Goal: Task Accomplishment & Management: Book appointment/travel/reservation

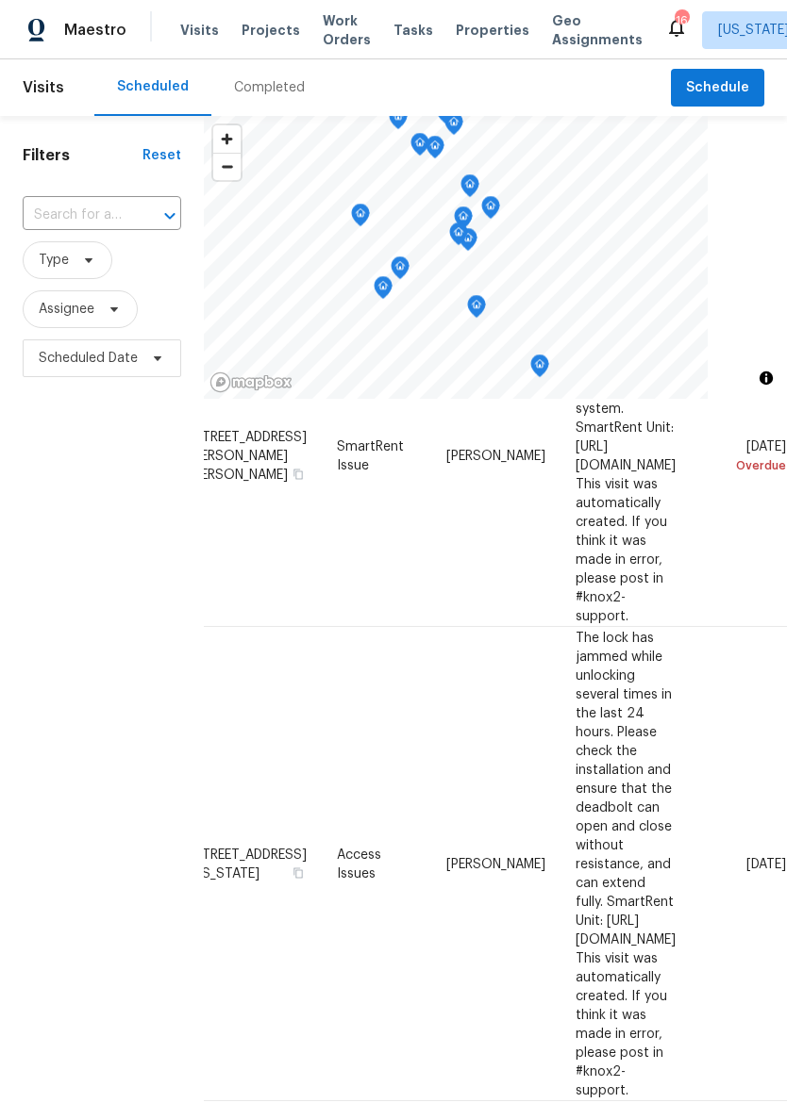
scroll to position [299, 178]
click at [0, 0] on icon at bounding box center [0, 0] width 0 height 0
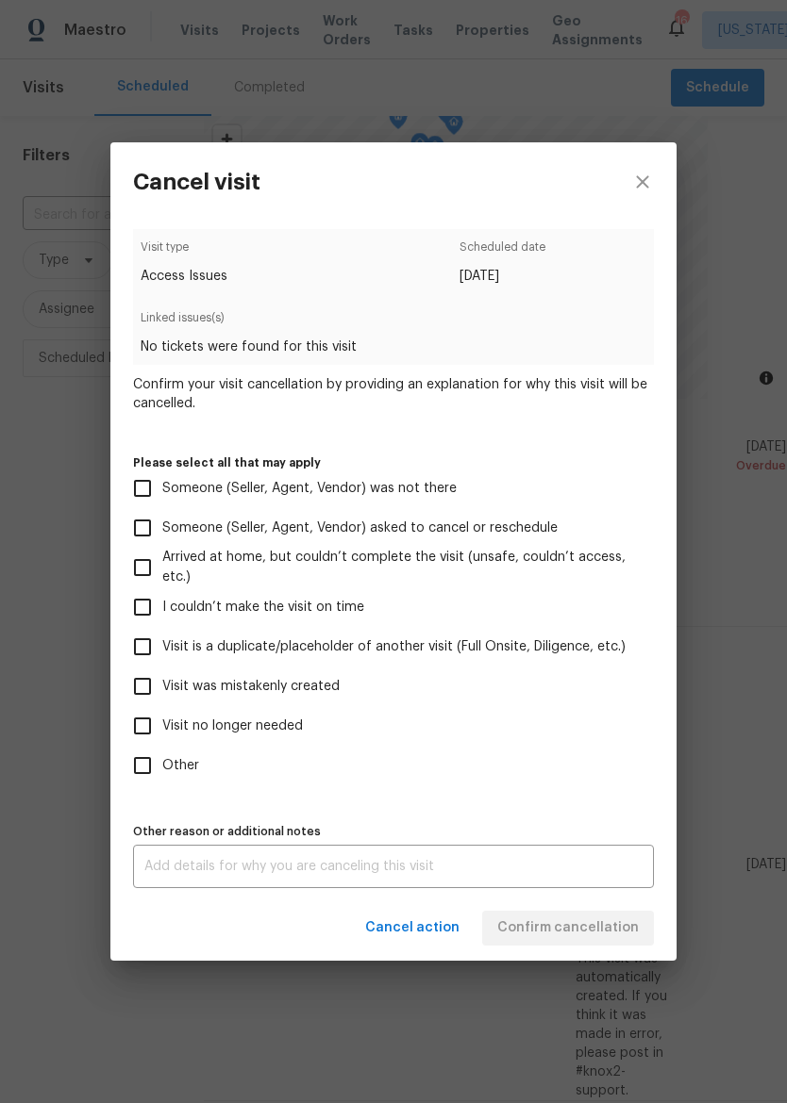
click at [148, 736] on input "Visit no longer needed" at bounding box center [143, 726] width 40 height 40
checkbox input "true"
click at [485, 870] on textarea at bounding box center [393, 866] width 498 height 13
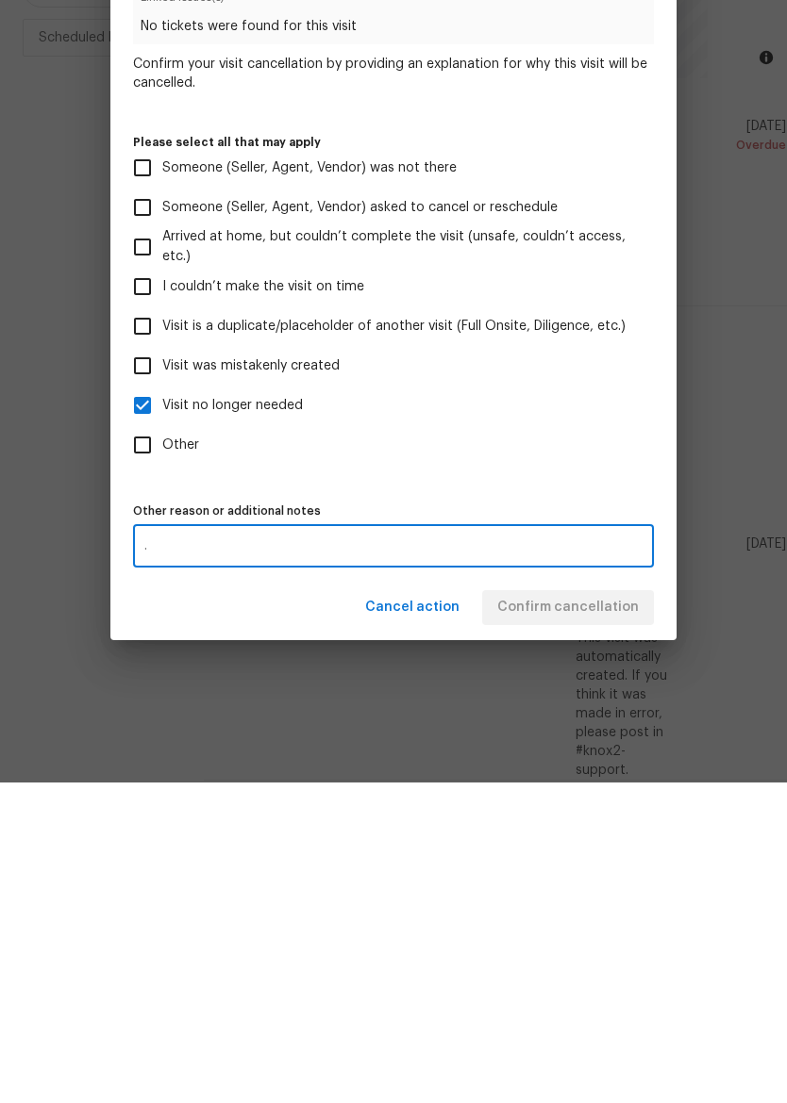
type textarea "."
click at [600, 746] on label "Other" at bounding box center [381, 766] width 516 height 40
click at [162, 746] on input "Other" at bounding box center [143, 766] width 40 height 40
checkbox input "true"
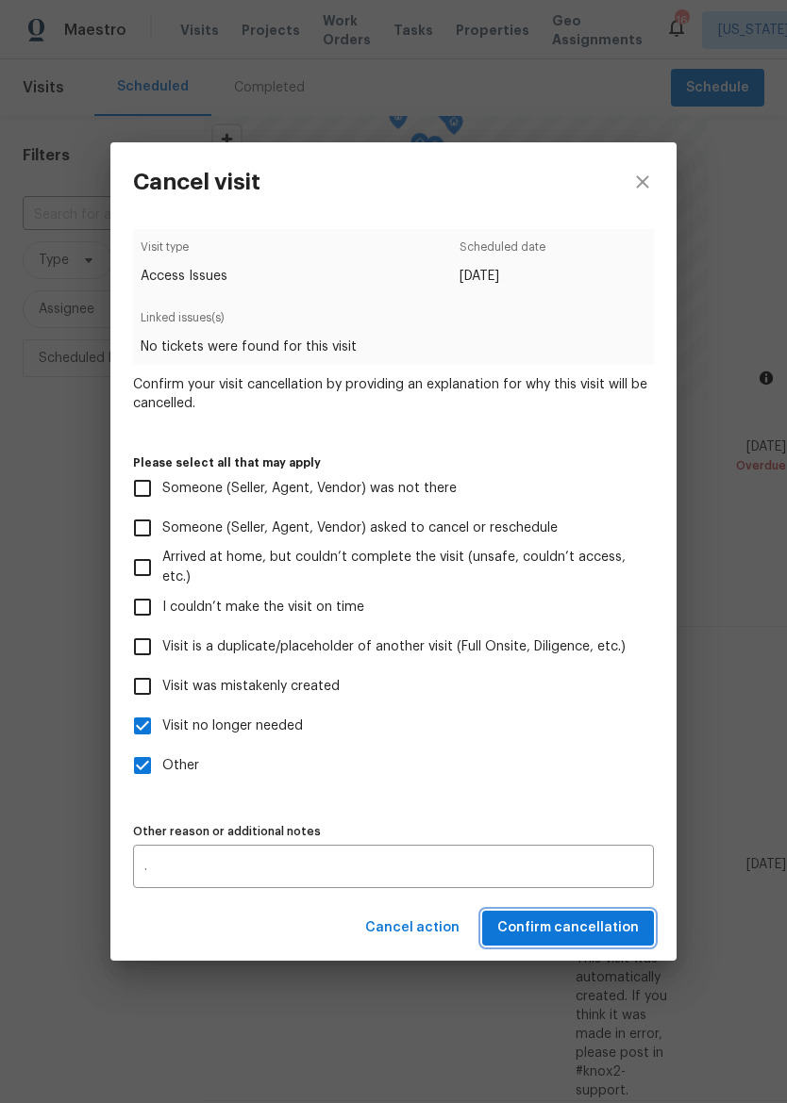
click at [582, 923] on span "Confirm cancellation" at bounding box center [567, 929] width 141 height 24
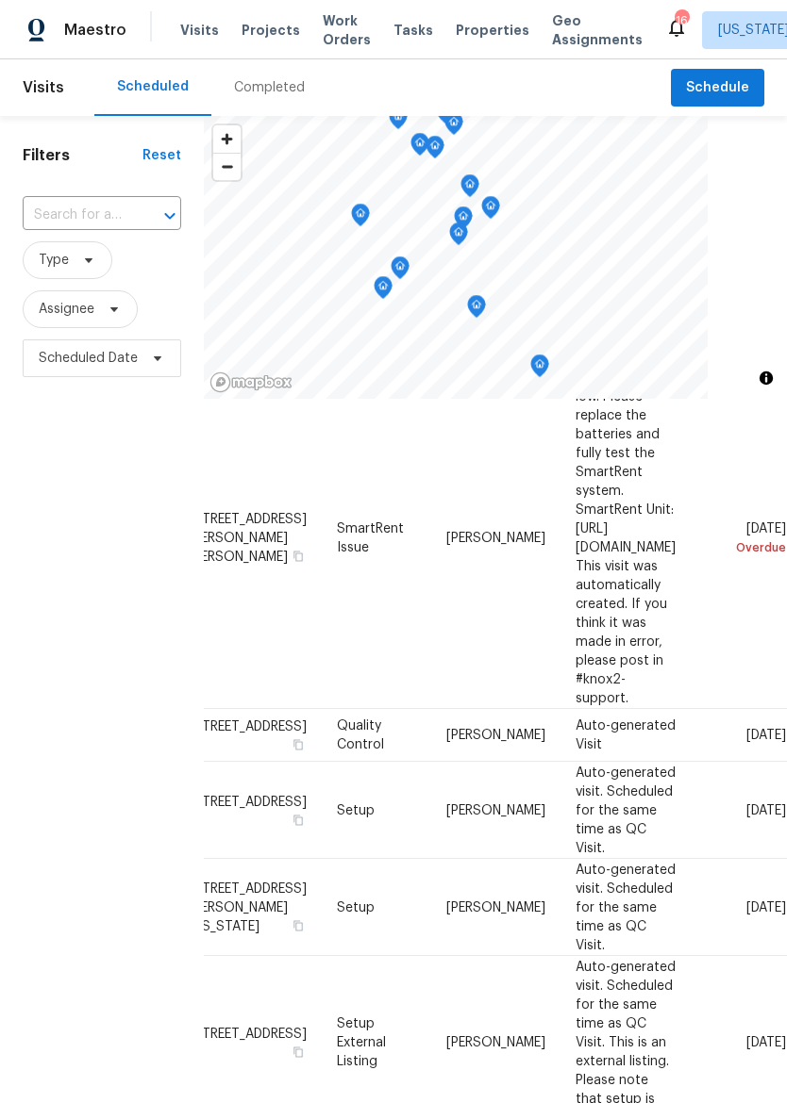
scroll to position [217, 178]
click at [0, 0] on icon at bounding box center [0, 0] width 0 height 0
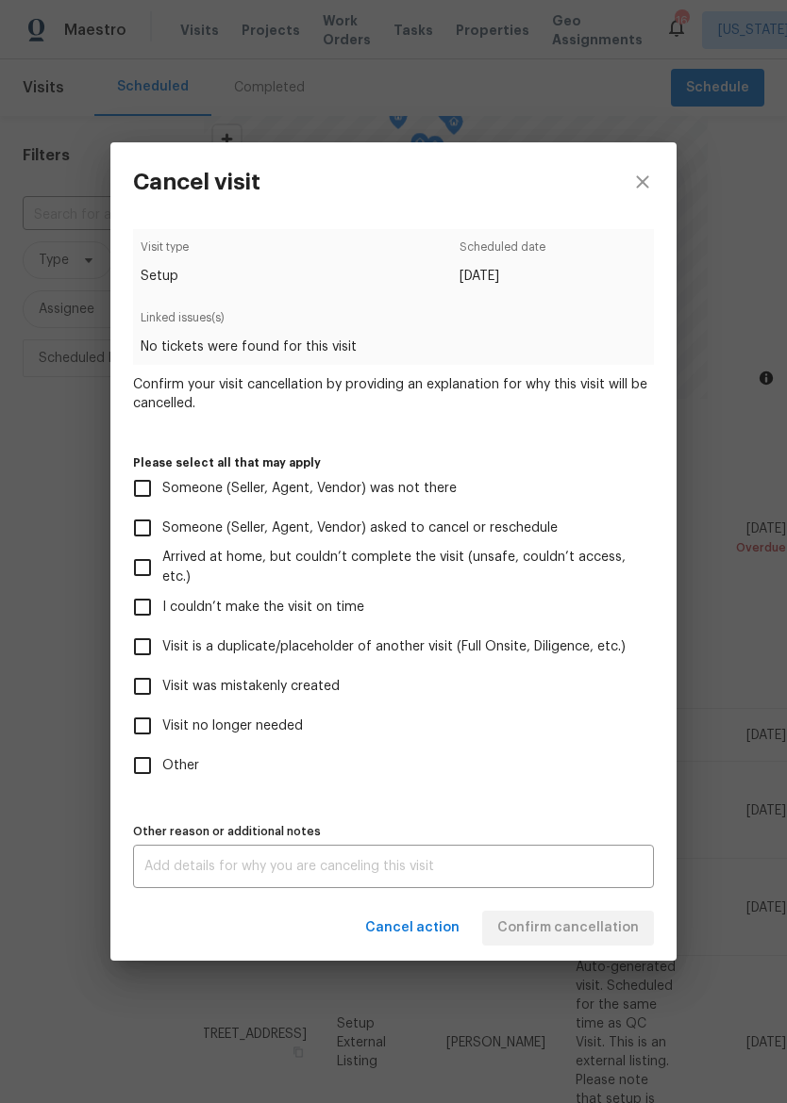
click at [153, 687] on input "Visit was mistakenly created" at bounding box center [143, 687] width 40 height 40
checkbox input "true"
click at [605, 935] on span "Confirm cancellation" at bounding box center [567, 929] width 141 height 24
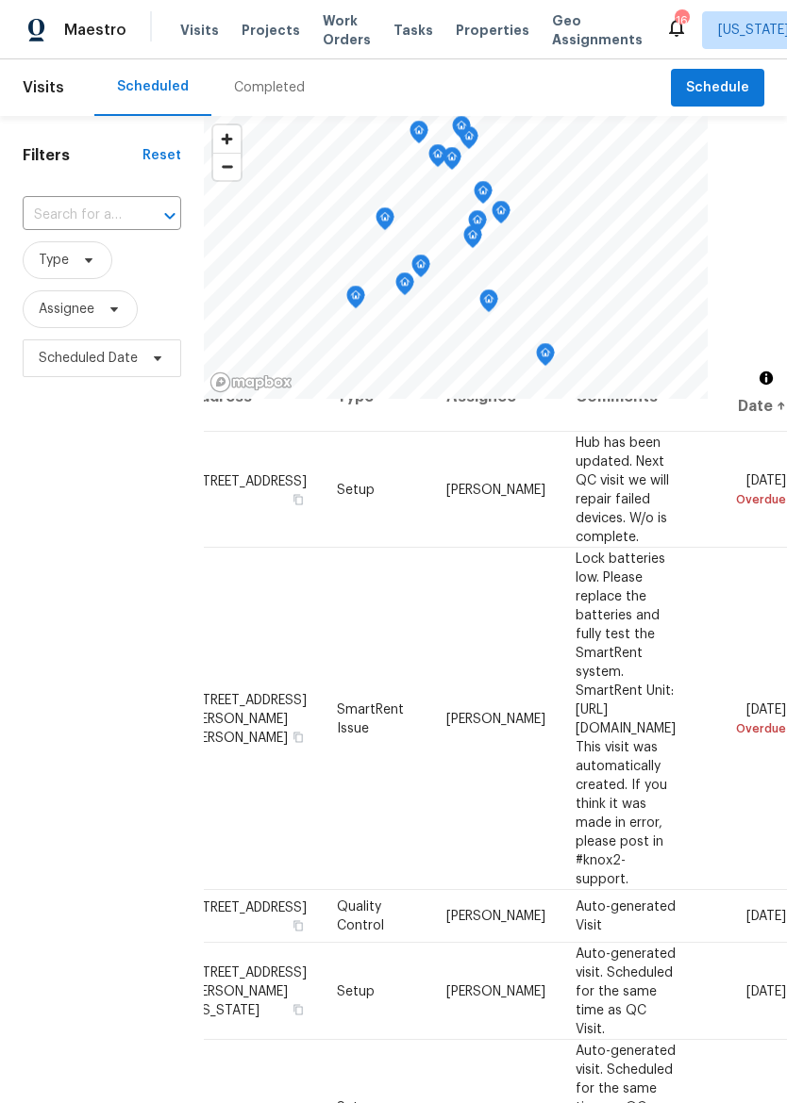
scroll to position [36, 178]
click at [0, 0] on icon at bounding box center [0, 0] width 0 height 0
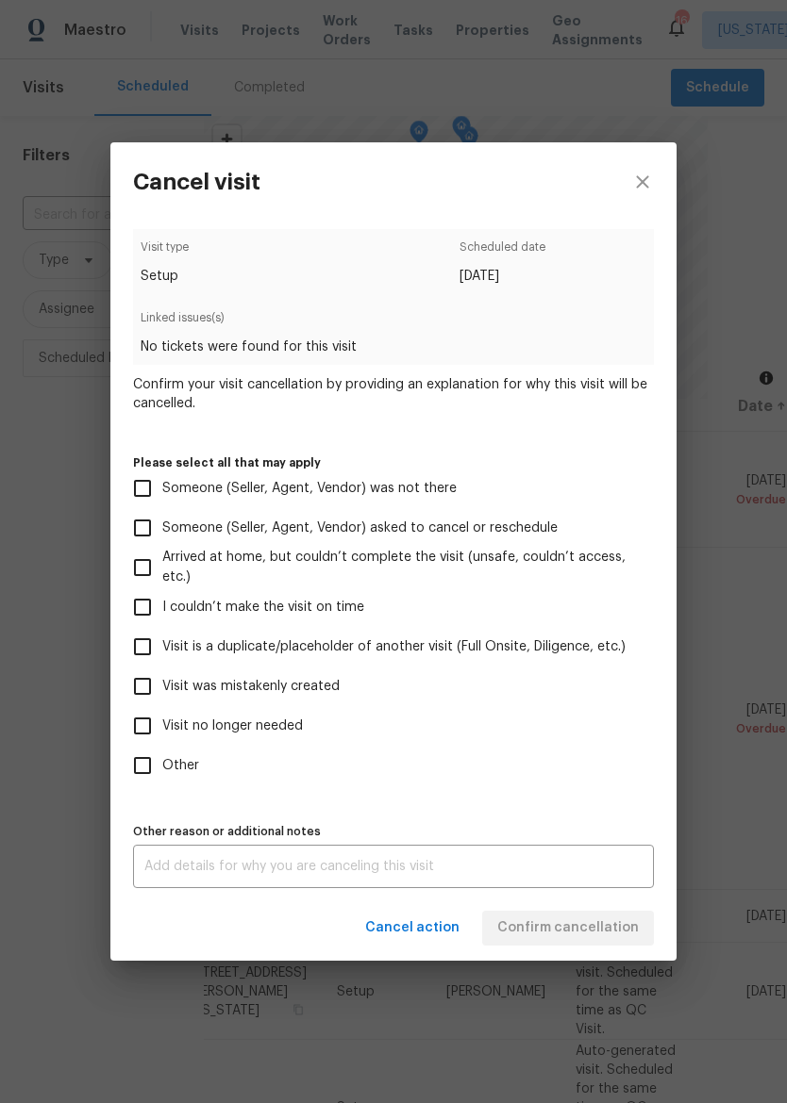
click at [140, 684] on input "Visit was mistakenly created" at bounding box center [143, 687] width 40 height 40
checkbox input "true"
click at [622, 928] on span "Confirm cancellation" at bounding box center [567, 929] width 141 height 24
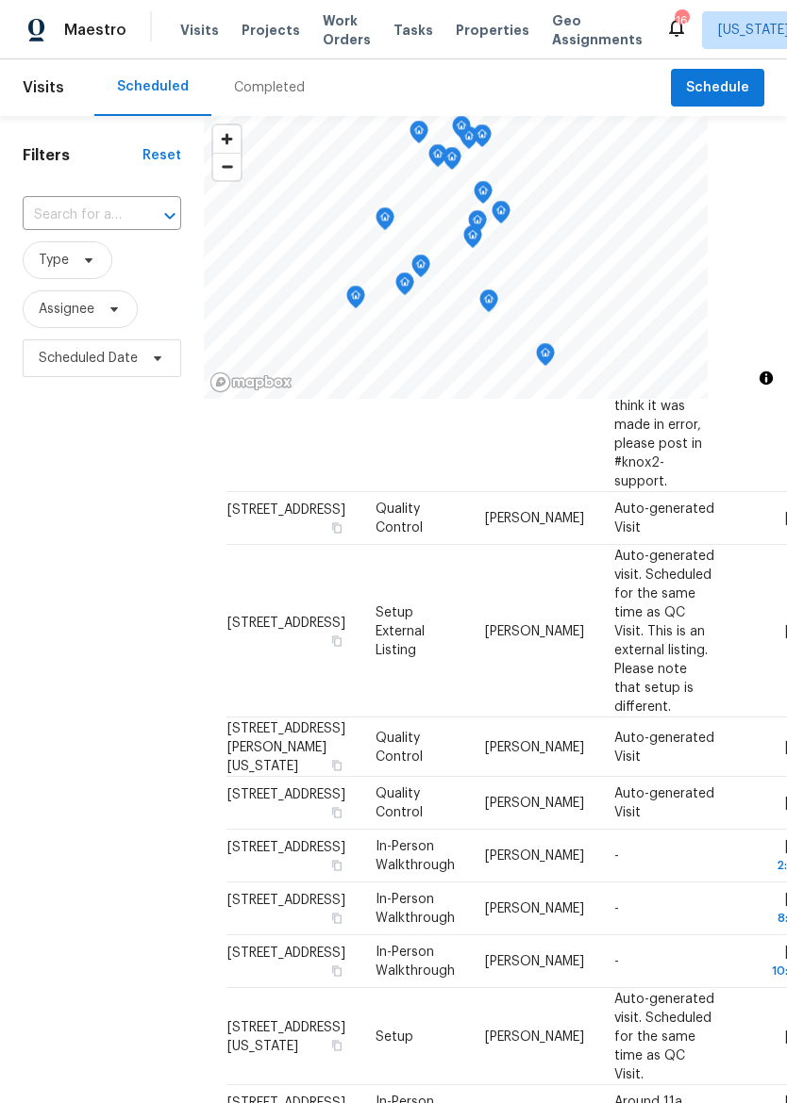
scroll to position [405, 0]
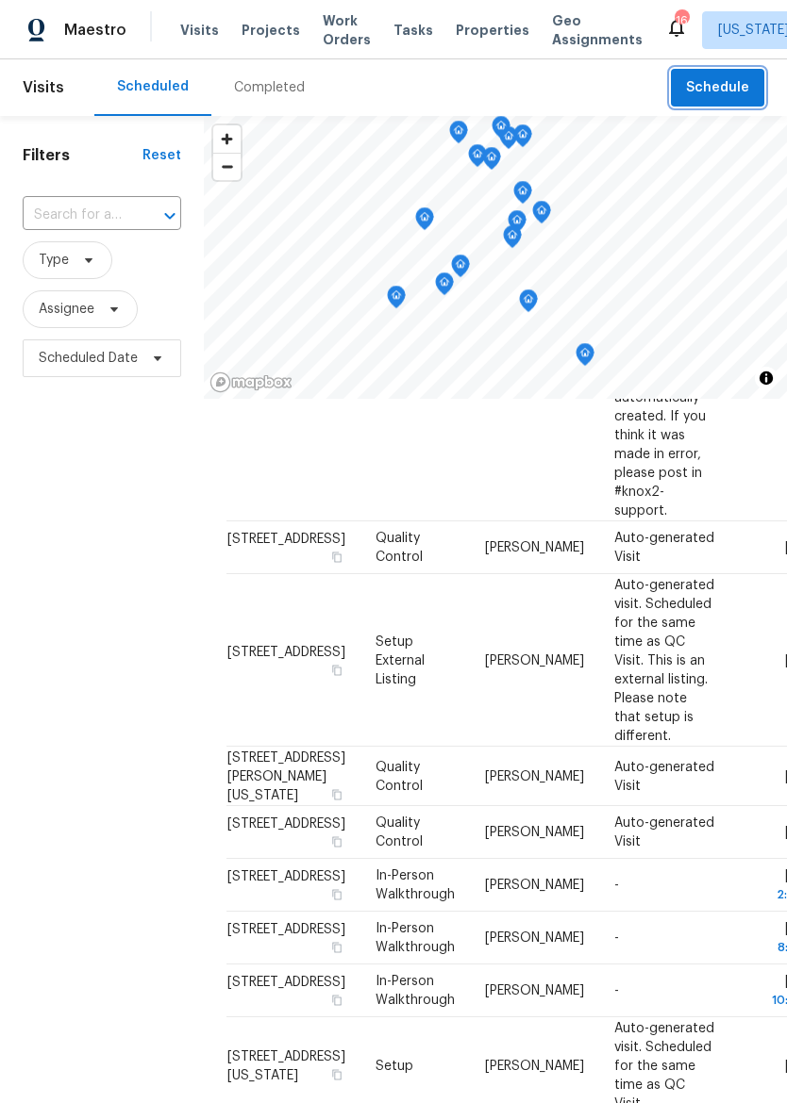
click at [731, 88] on span "Schedule" at bounding box center [717, 88] width 63 height 24
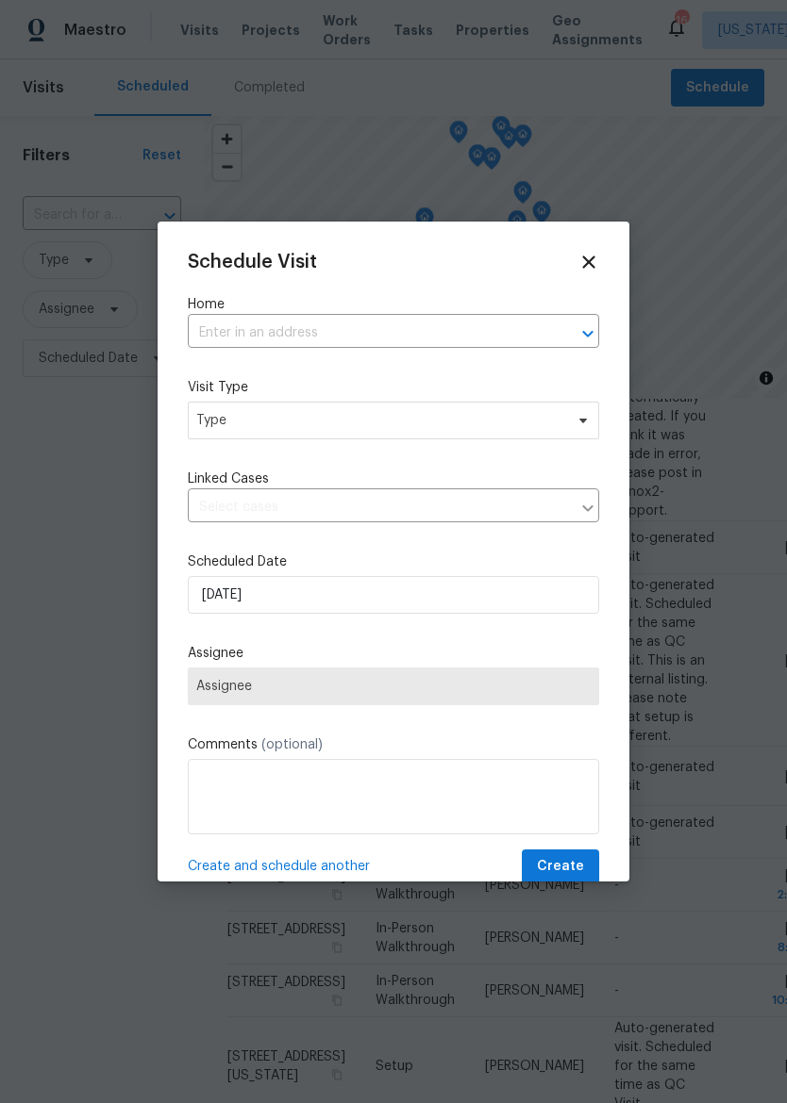
click at [467, 339] on input "text" at bounding box center [367, 333] width 358 height 29
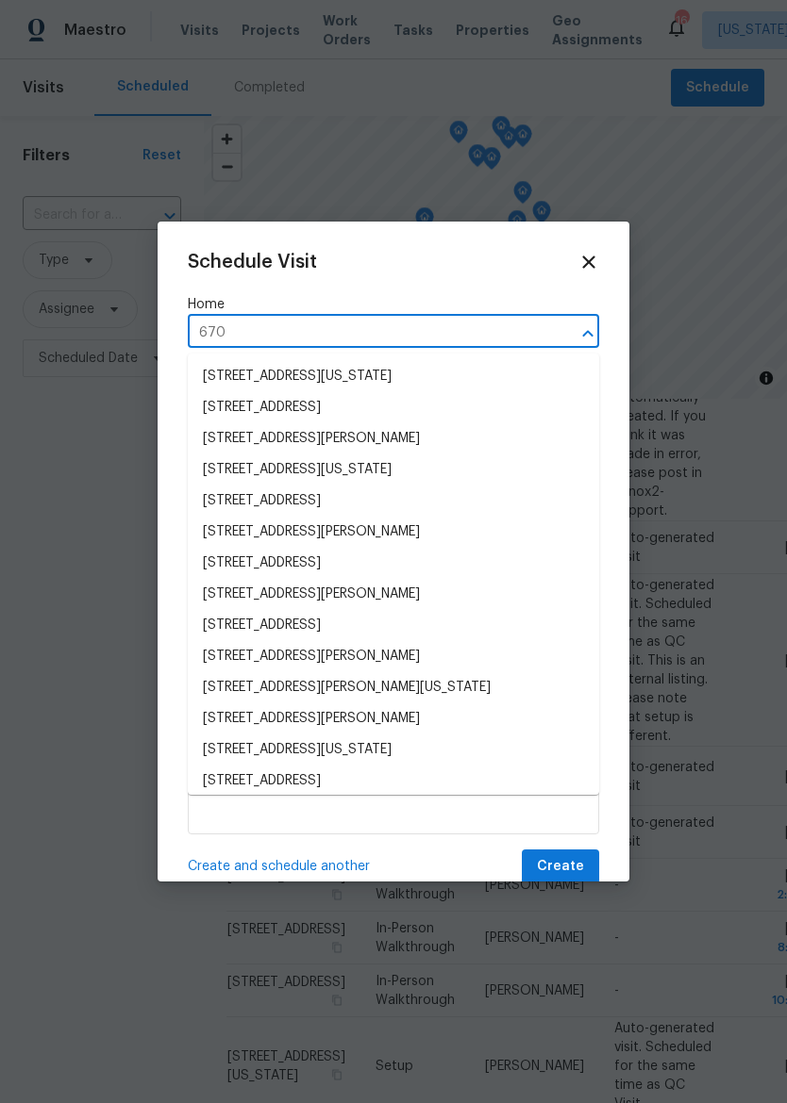
type input "6700"
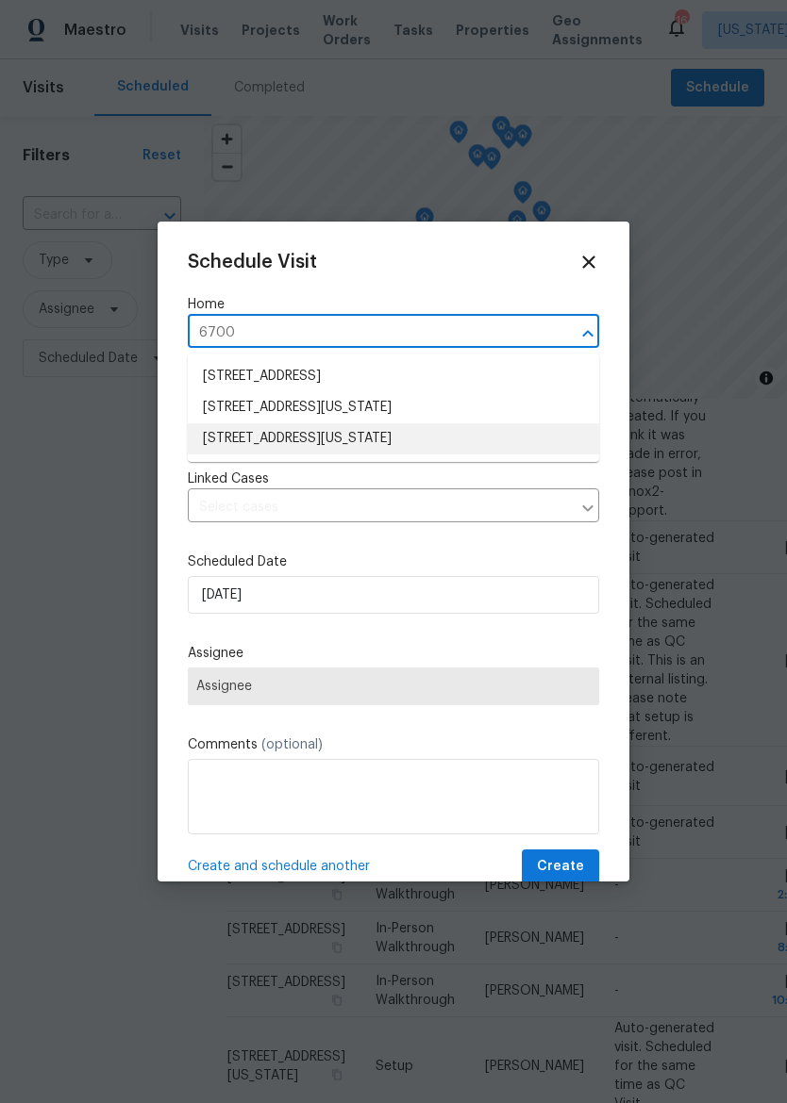
click at [429, 443] on li "[STREET_ADDRESS][US_STATE]" at bounding box center [393, 438] width 411 height 31
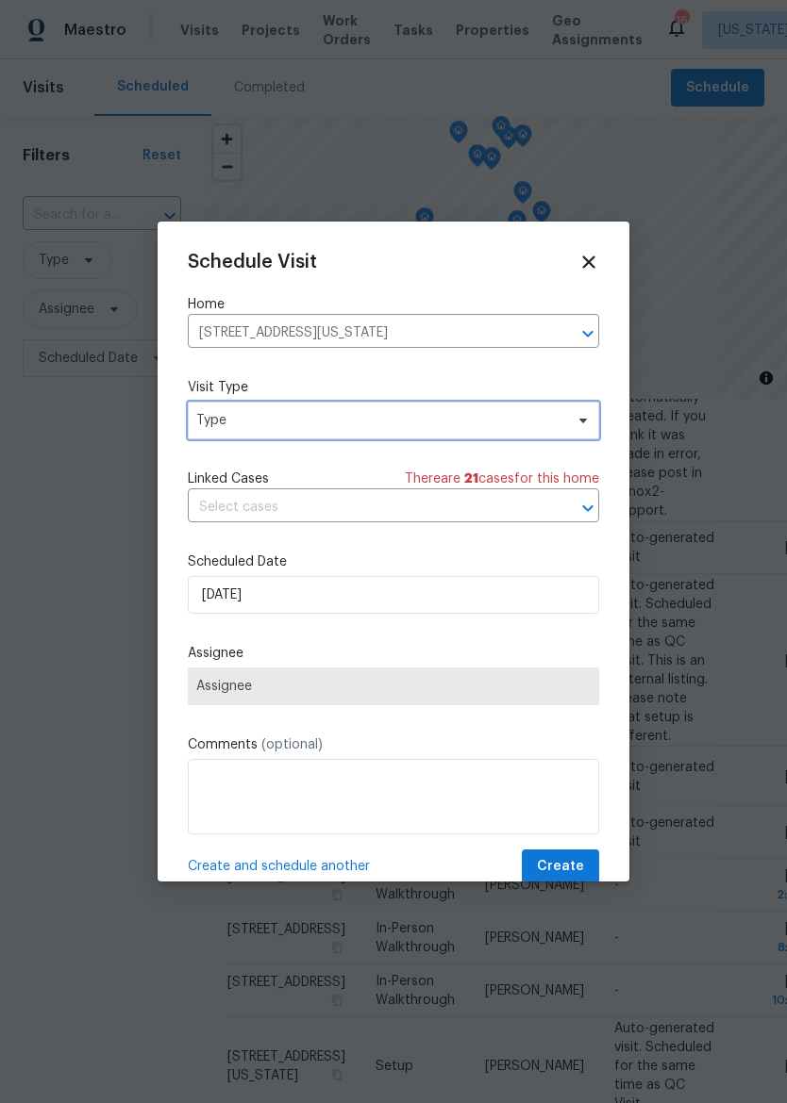
click at [447, 423] on span "Type" at bounding box center [379, 420] width 367 height 19
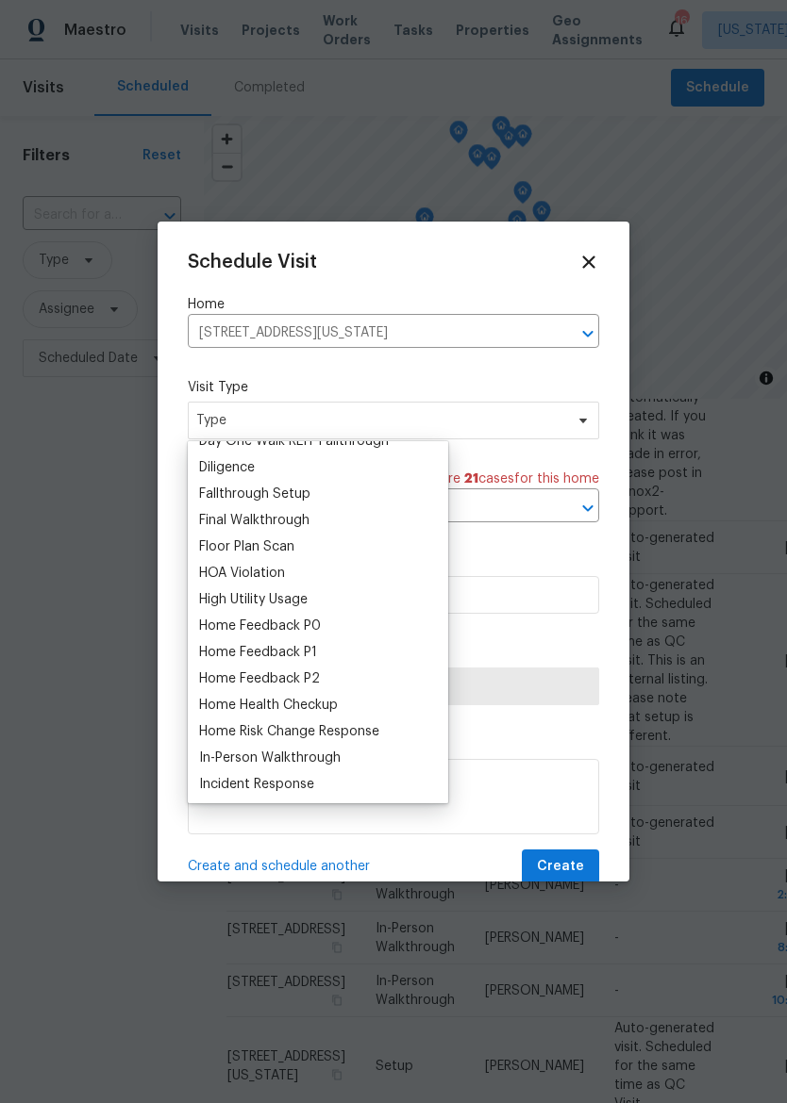
scroll to position [415, 0]
click at [338, 703] on div "Home Health Checkup" at bounding box center [268, 703] width 139 height 19
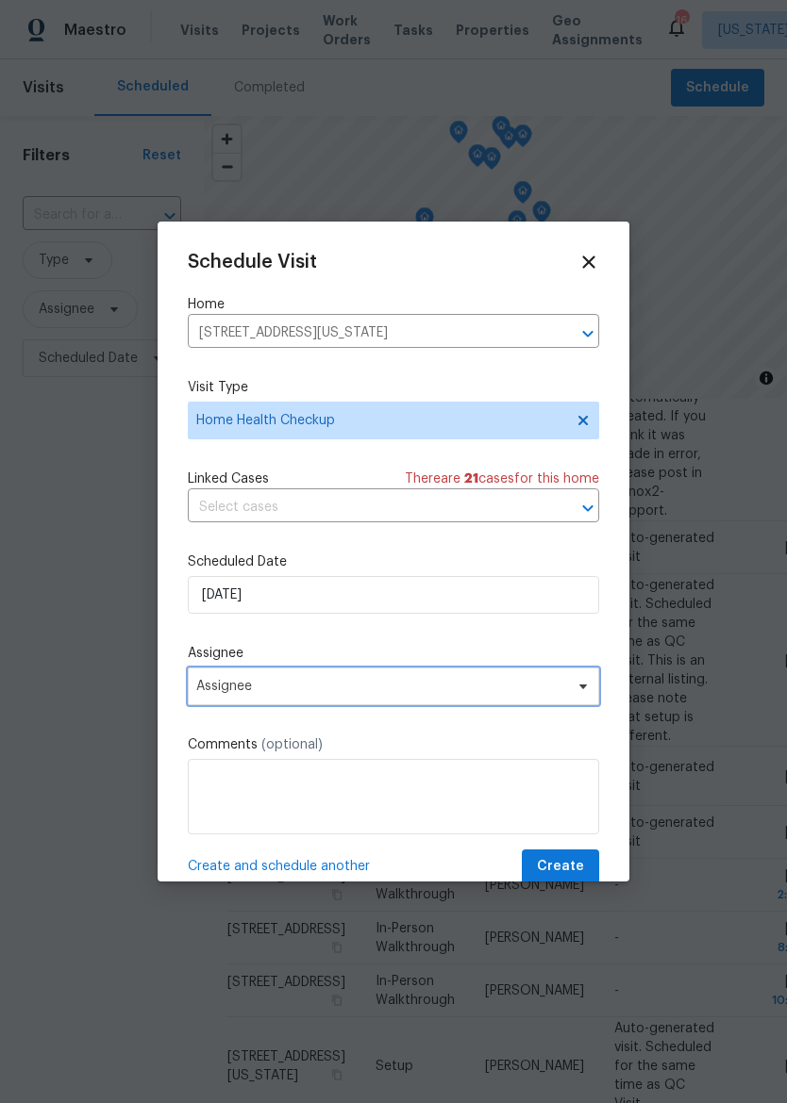
click at [345, 704] on span "Assignee" at bounding box center [393, 687] width 411 height 38
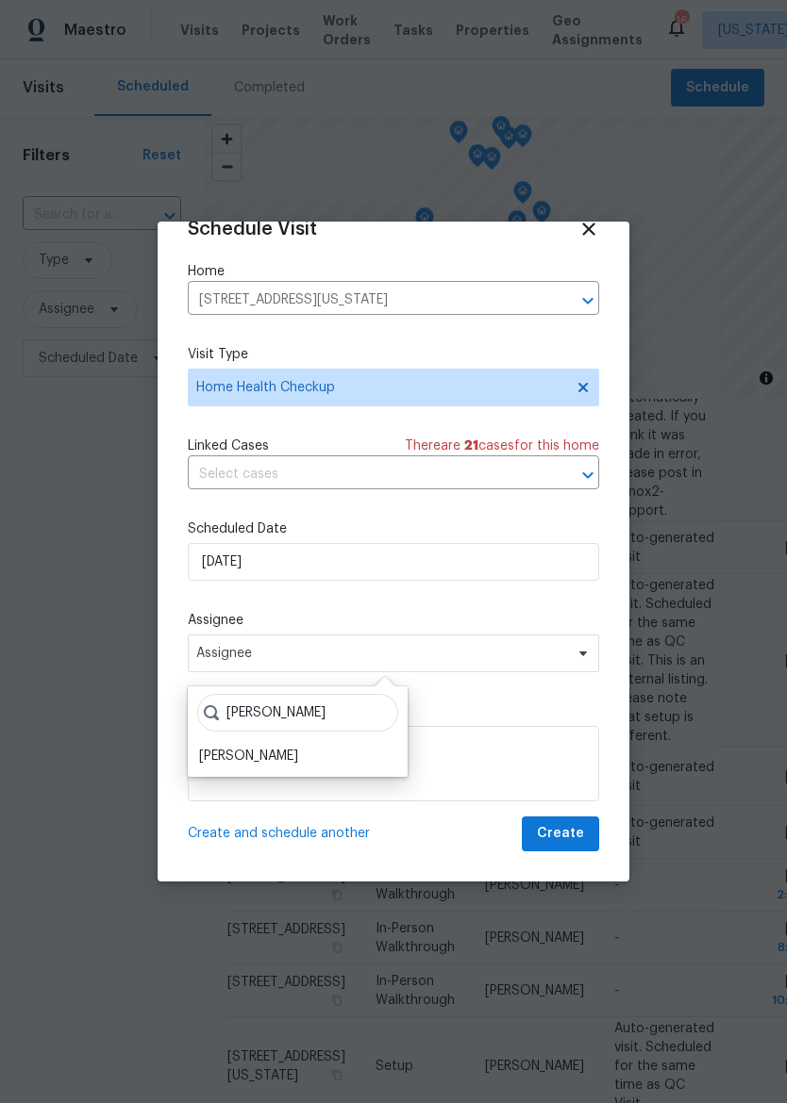
scroll to position [37, 0]
type input "[PERSON_NAME]"
click at [259, 749] on div "[PERSON_NAME]" at bounding box center [248, 757] width 99 height 19
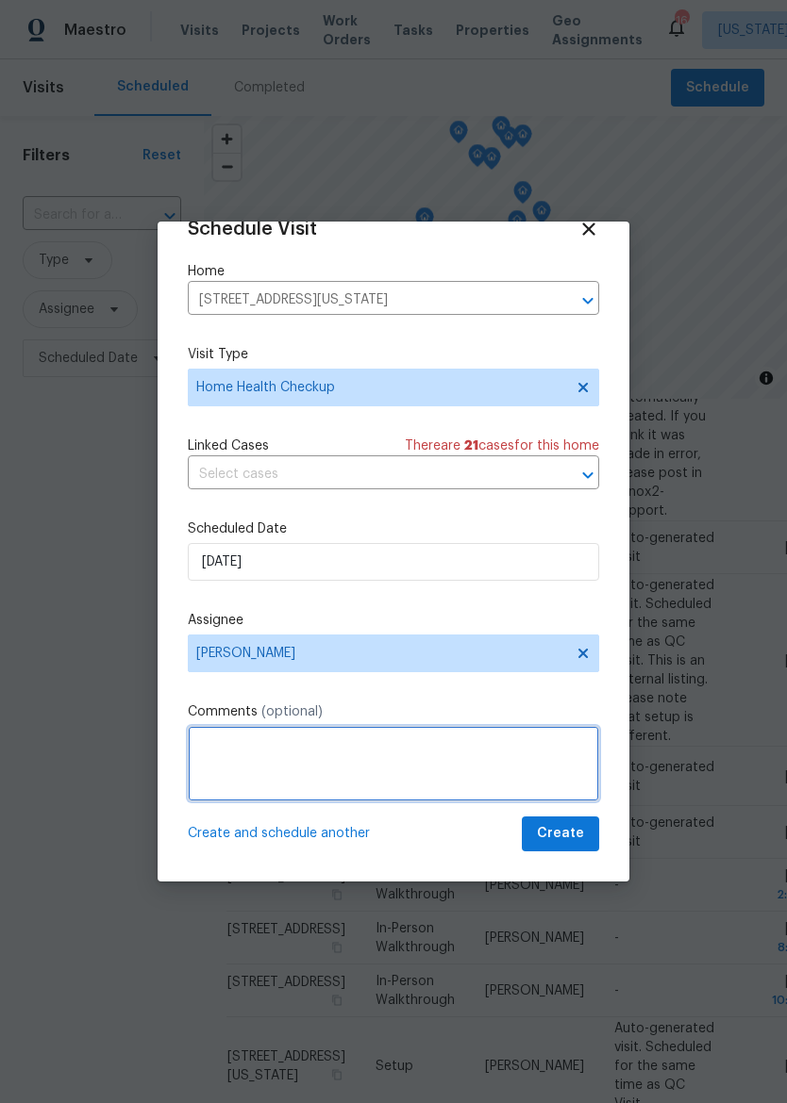
click at [328, 738] on textarea at bounding box center [393, 763] width 411 height 75
click at [330, 757] on textarea at bounding box center [393, 763] width 411 height 75
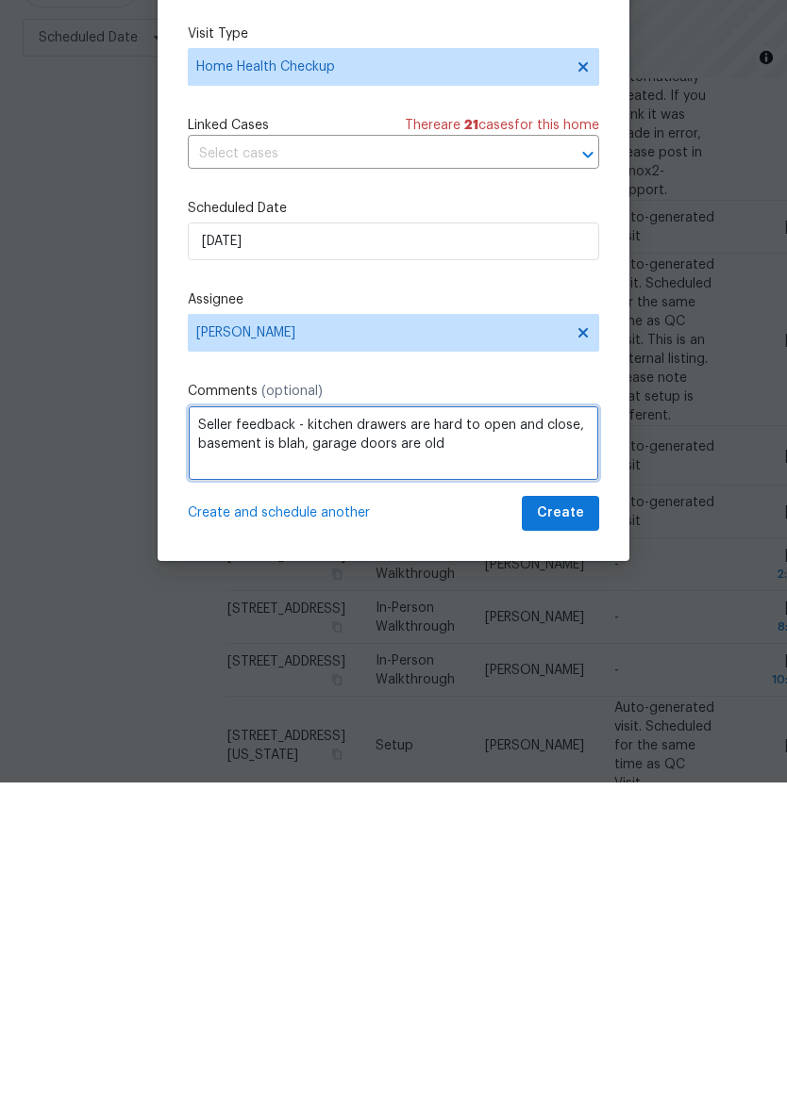
type textarea "Seller feedback - kitchen drawers are hard to open and close, basement is blah,…"
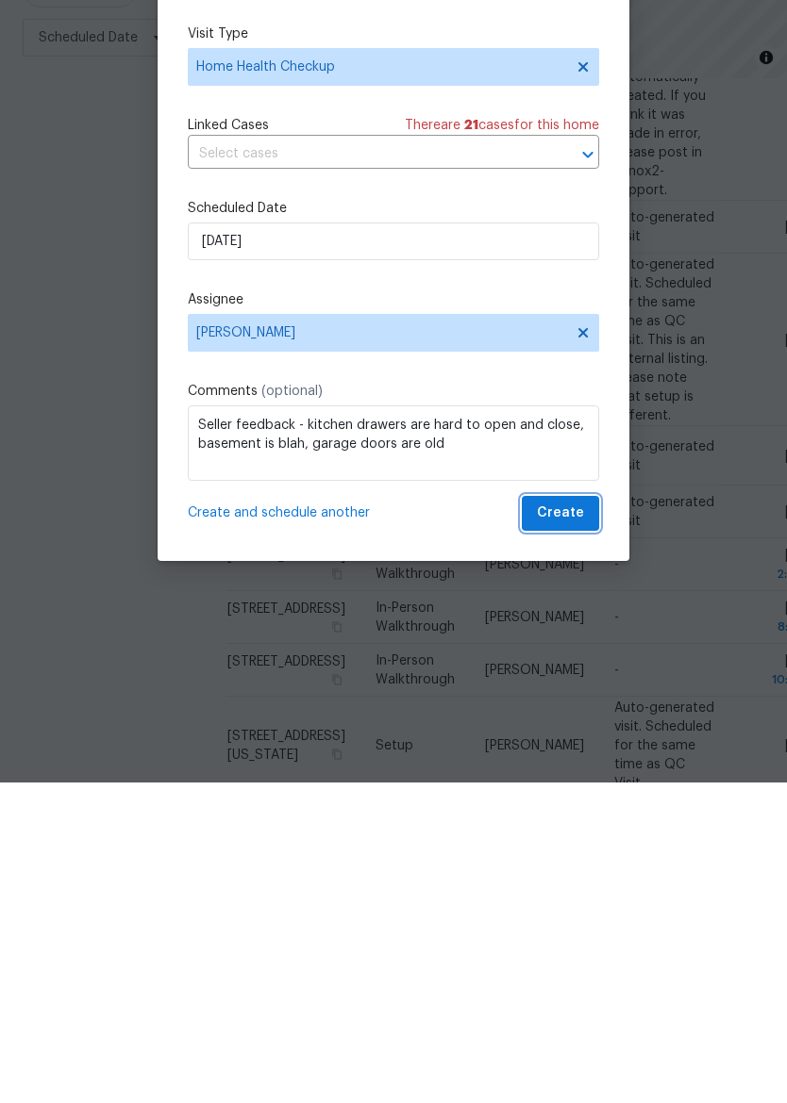
click at [592, 817] on button "Create" at bounding box center [560, 834] width 77 height 35
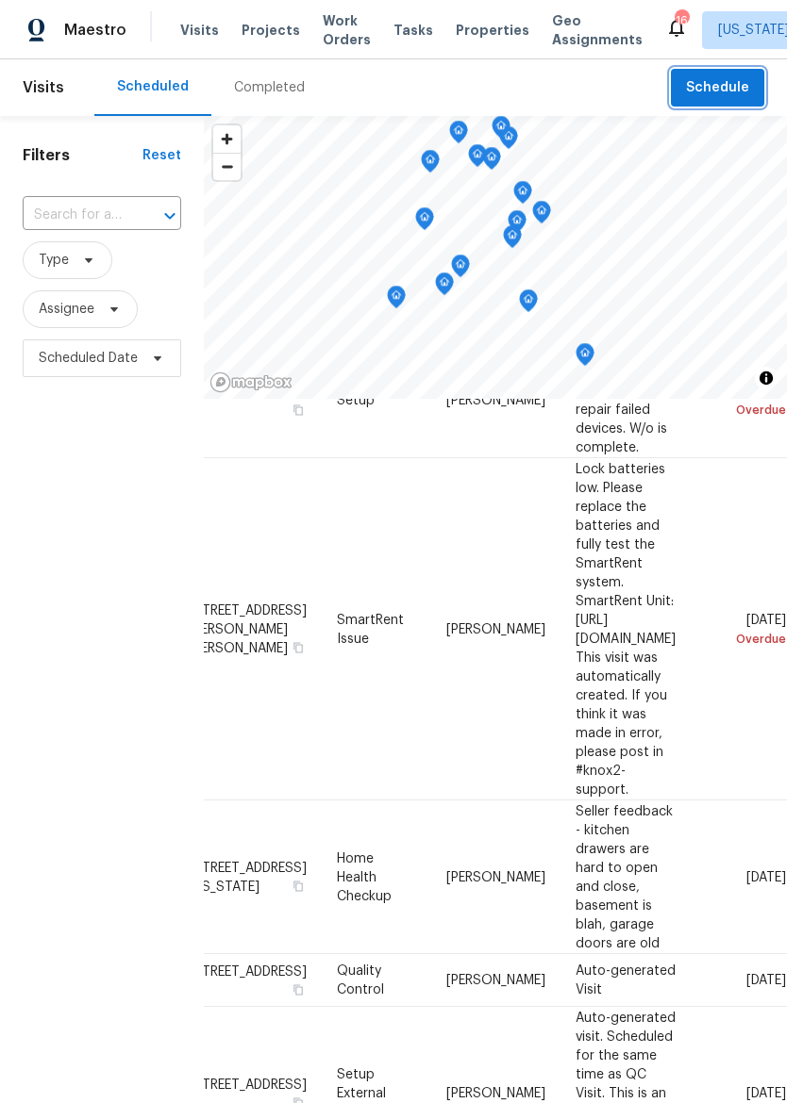
scroll to position [125, 178]
click at [0, 0] on icon at bounding box center [0, 0] width 0 height 0
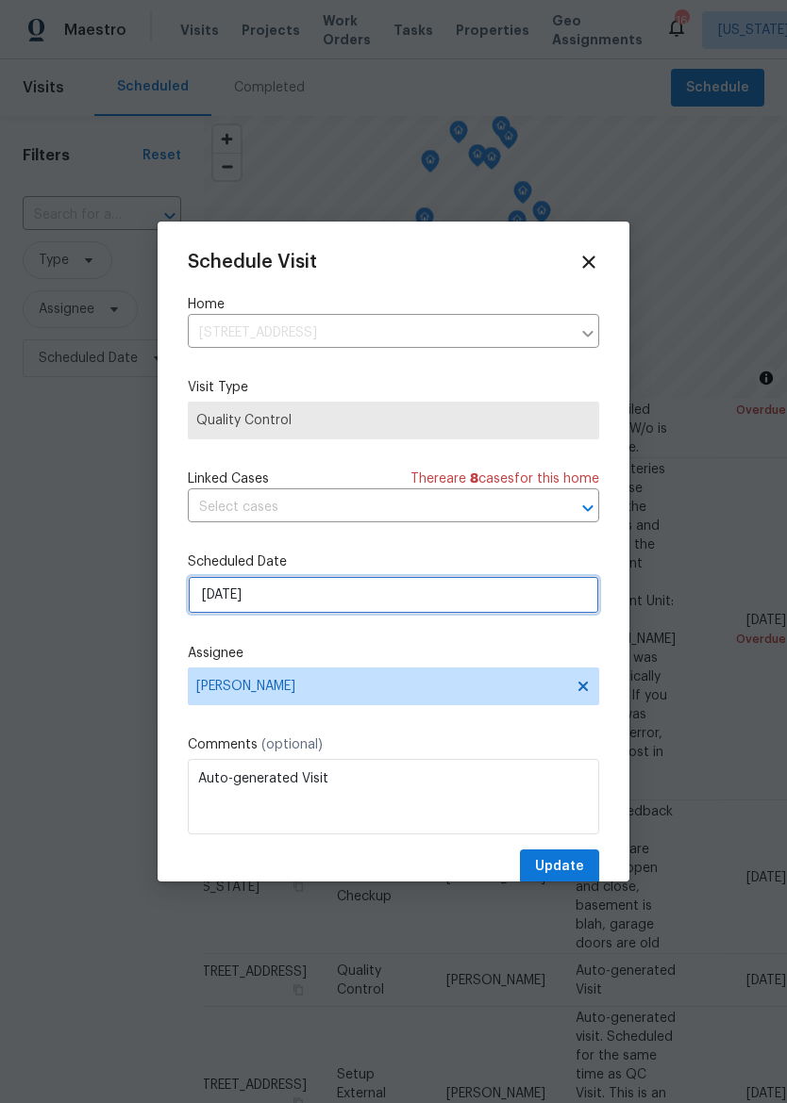
click at [204, 593] on input "[DATE]" at bounding box center [393, 595] width 411 height 38
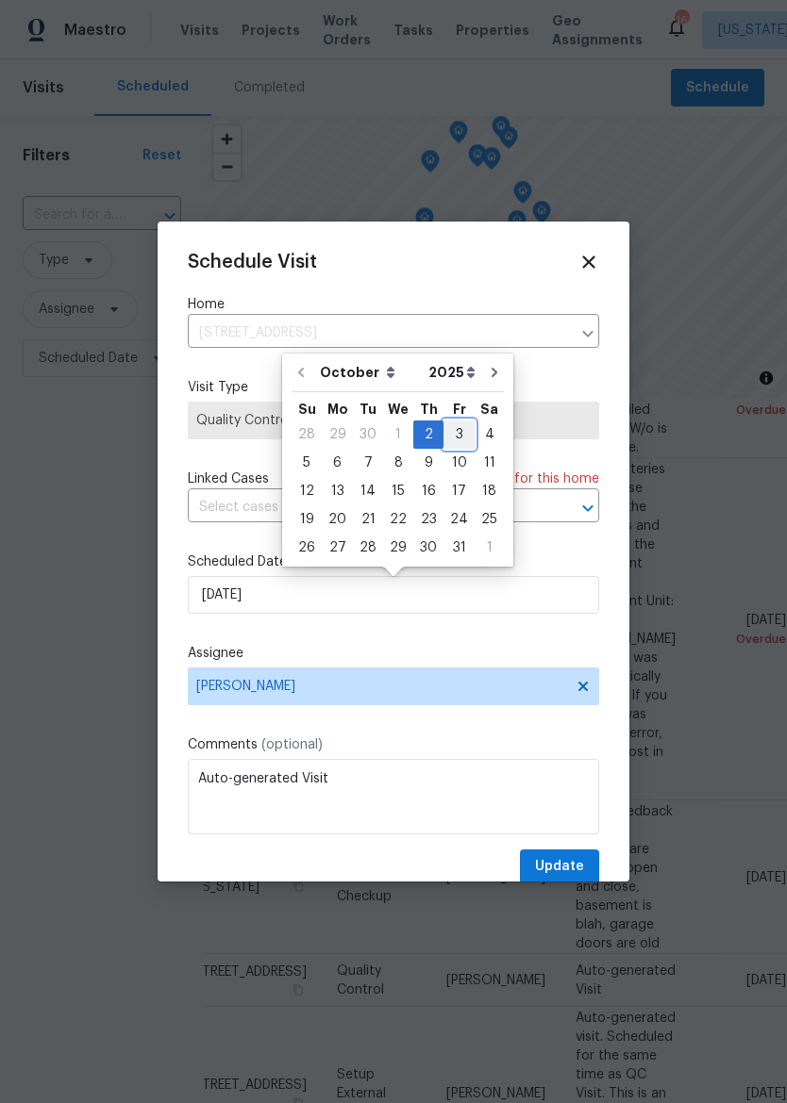
click at [447, 437] on div "3" at bounding box center [458, 435] width 31 height 26
type input "[DATE]"
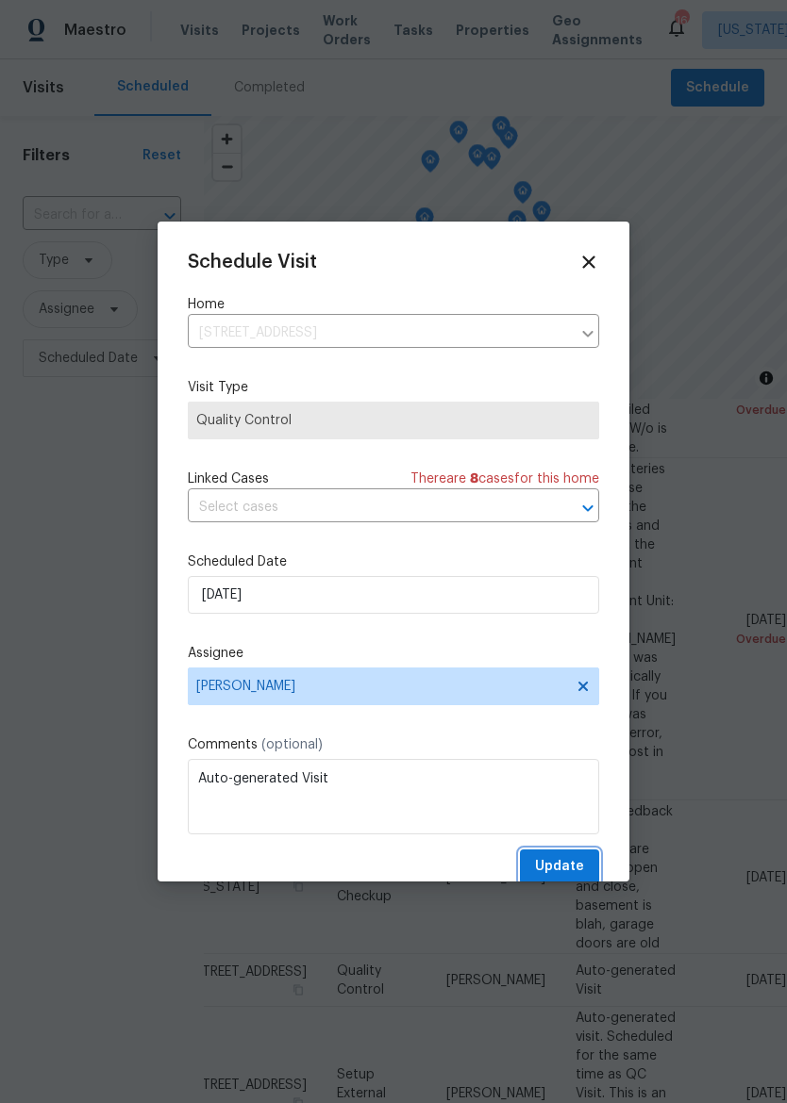
click at [578, 877] on span "Update" at bounding box center [559, 867] width 49 height 24
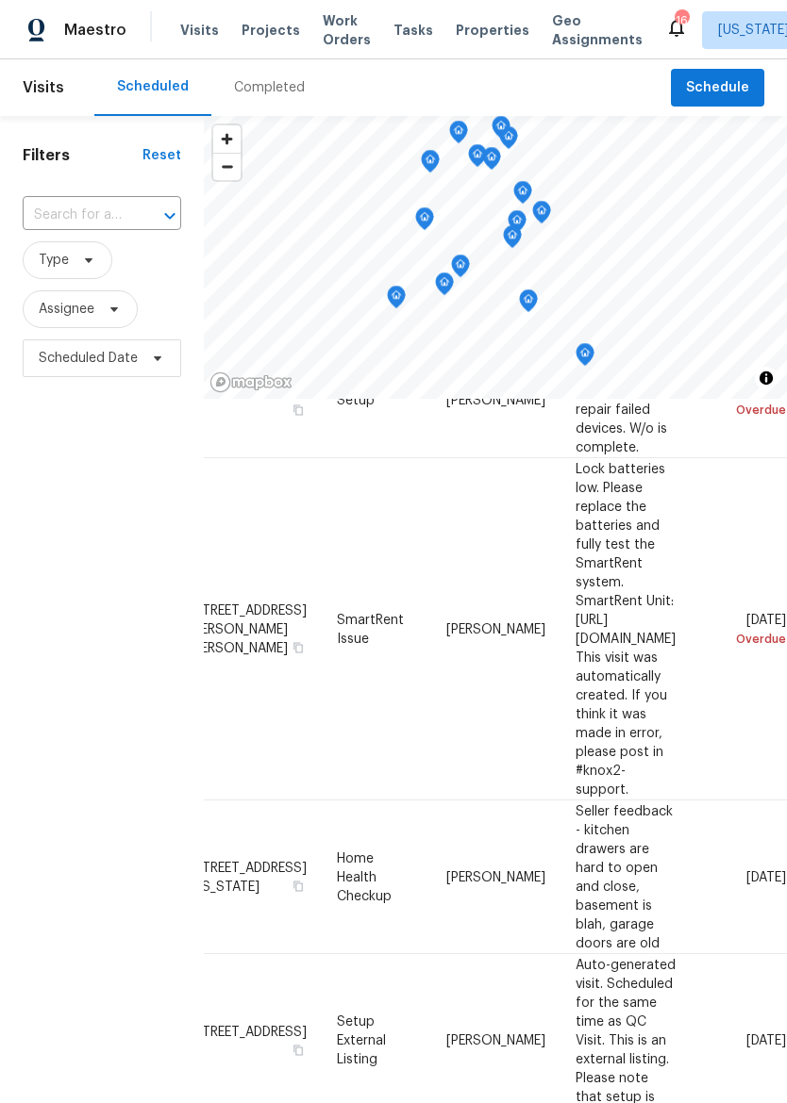
click at [476, 30] on span "Properties" at bounding box center [493, 30] width 74 height 19
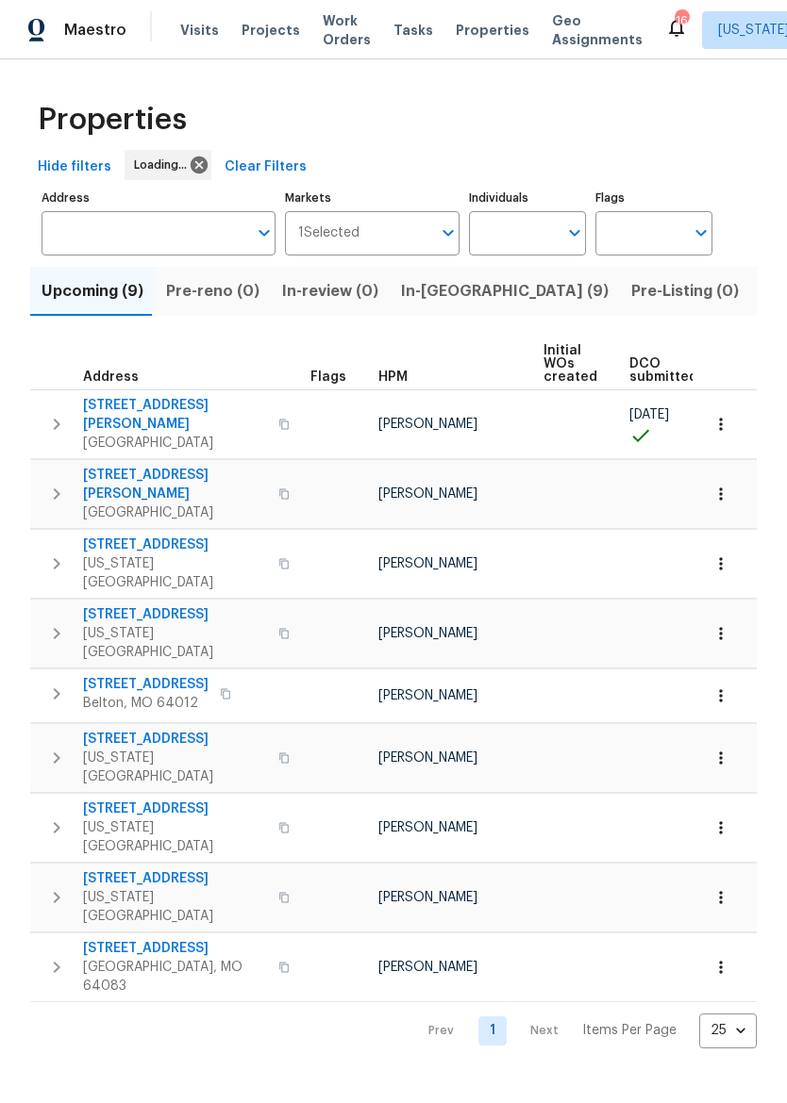
click at [417, 288] on span "In-[GEOGRAPHIC_DATA] (9)" at bounding box center [504, 291] width 207 height 26
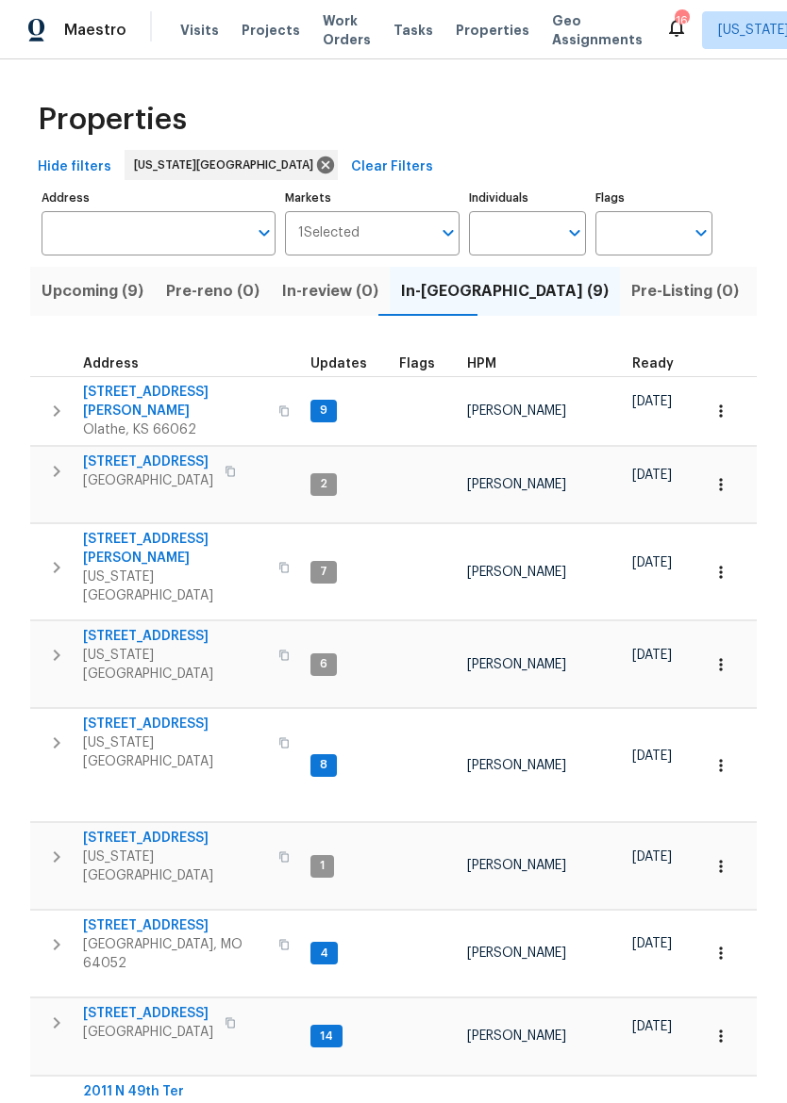
click at [734, 407] on button "button" at bounding box center [720, 410] width 41 height 41
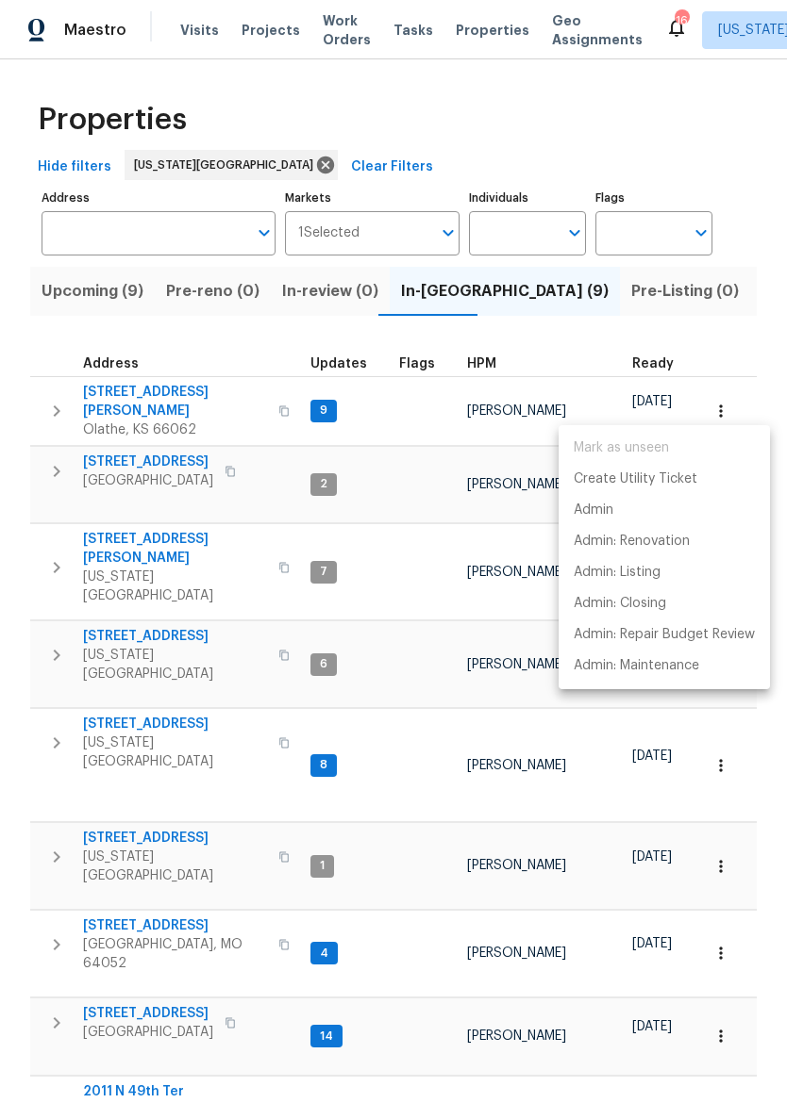
click at [757, 350] on div at bounding box center [393, 551] width 787 height 1103
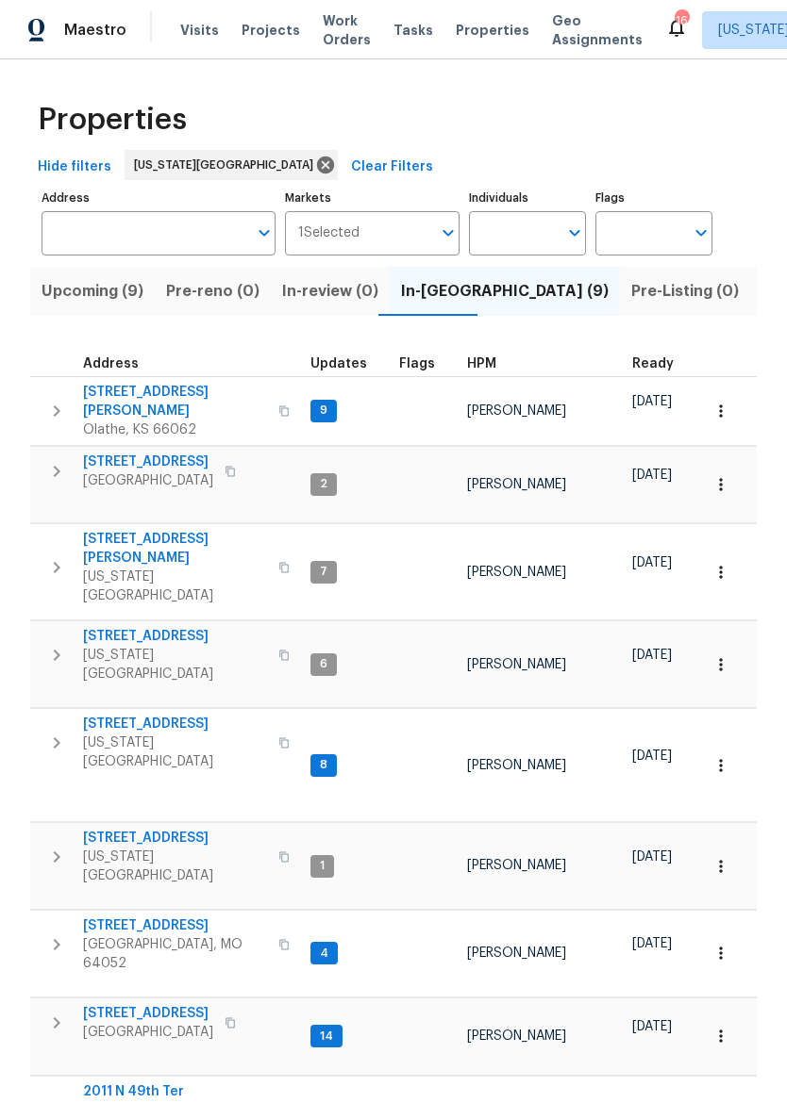
click at [53, 402] on icon "button" at bounding box center [56, 411] width 23 height 23
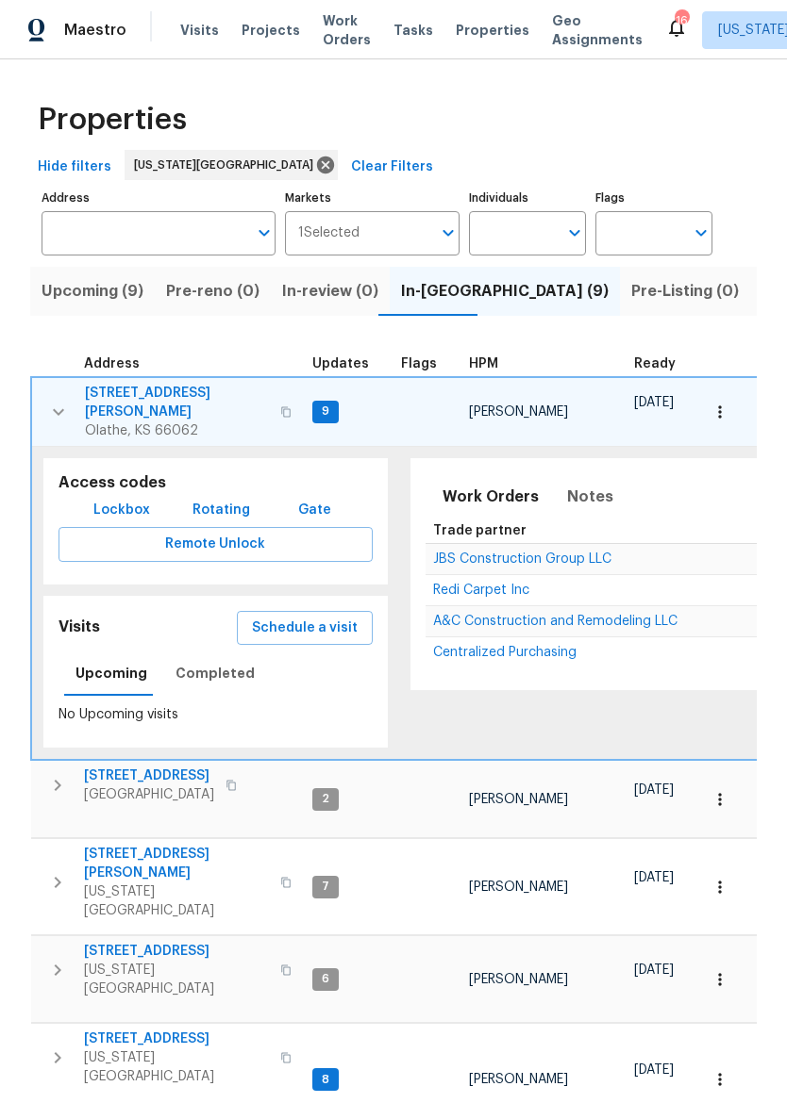
click at [316, 624] on button "Schedule a visit" at bounding box center [305, 628] width 136 height 35
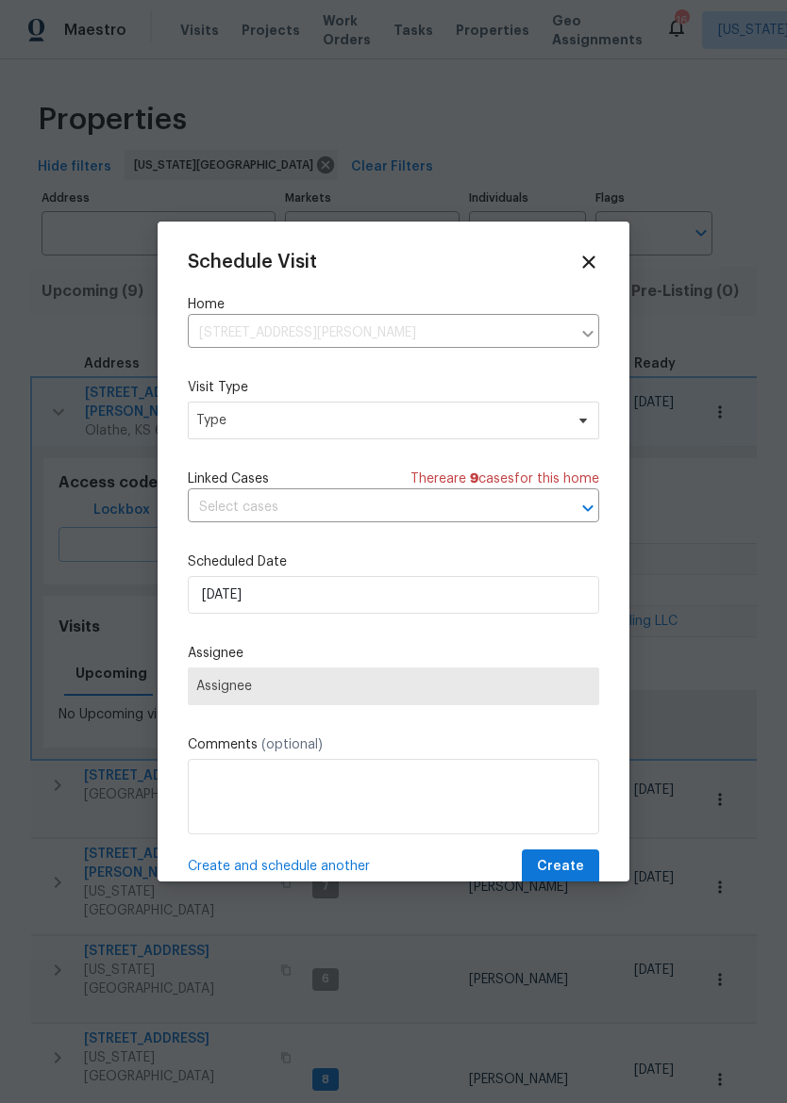
click at [488, 314] on div "Home [STREET_ADDRESS][PERSON_NAME] ​" at bounding box center [393, 321] width 411 height 53
click at [476, 420] on span "Type" at bounding box center [379, 420] width 367 height 19
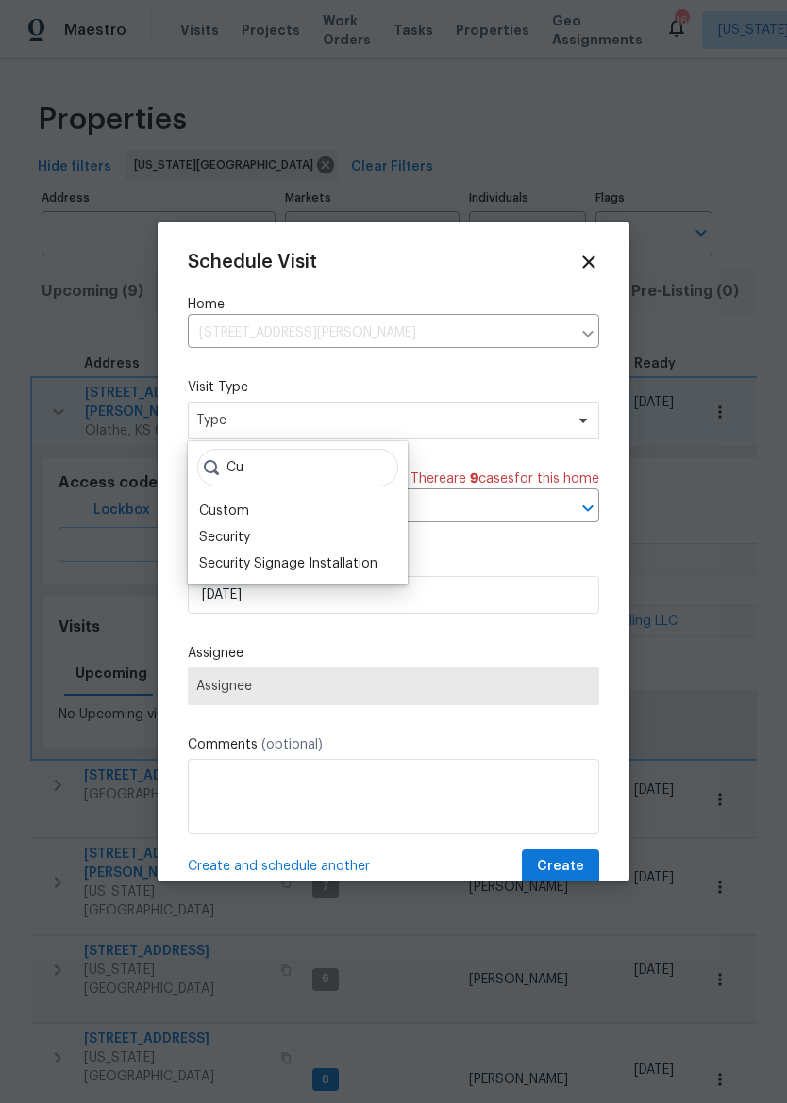
type input "Cu"
click at [278, 513] on div "Custom" at bounding box center [297, 511] width 208 height 26
click at [239, 506] on div "Custom" at bounding box center [224, 511] width 50 height 19
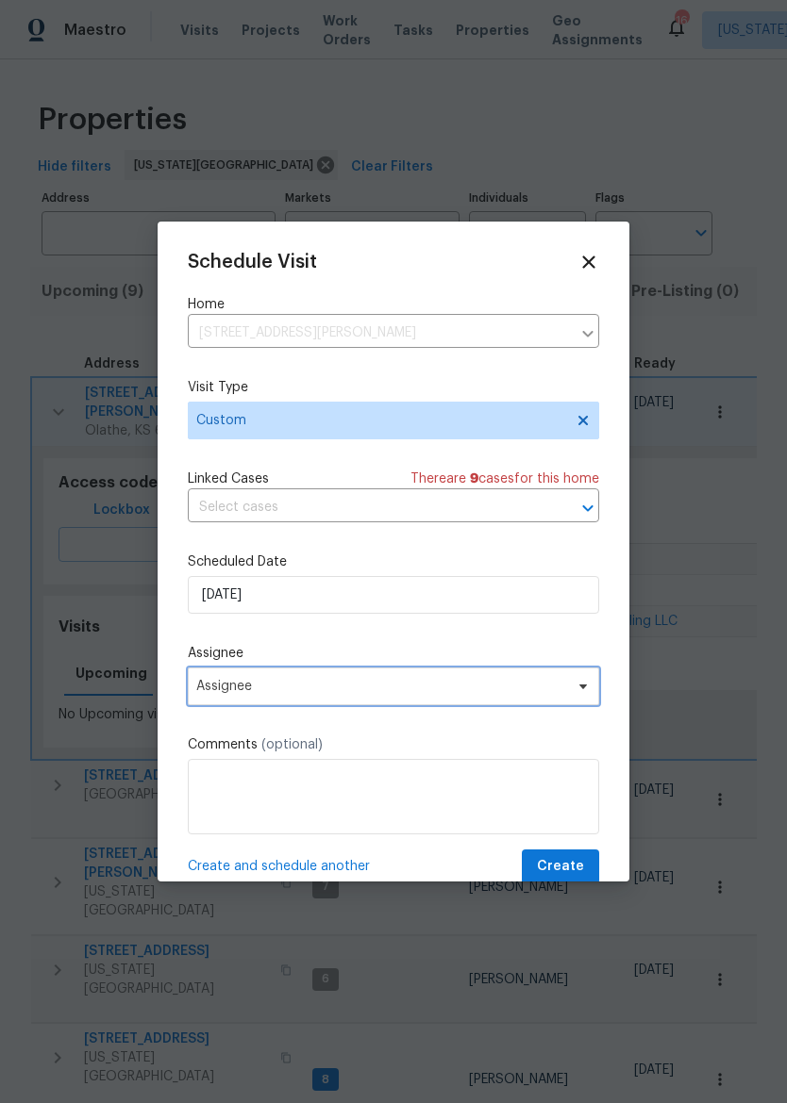
click at [402, 694] on span "Assignee" at bounding box center [381, 686] width 370 height 15
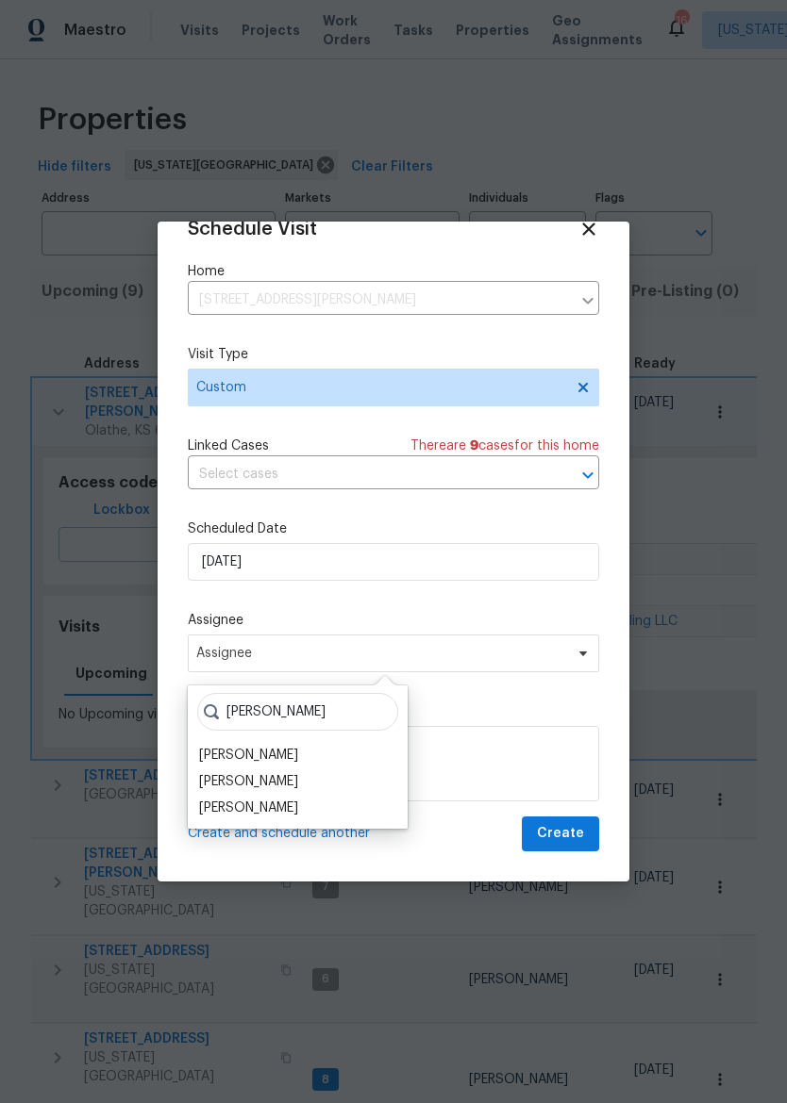
scroll to position [37, 0]
type input "[PERSON_NAME]"
click at [282, 754] on div "[PERSON_NAME]" at bounding box center [248, 757] width 99 height 19
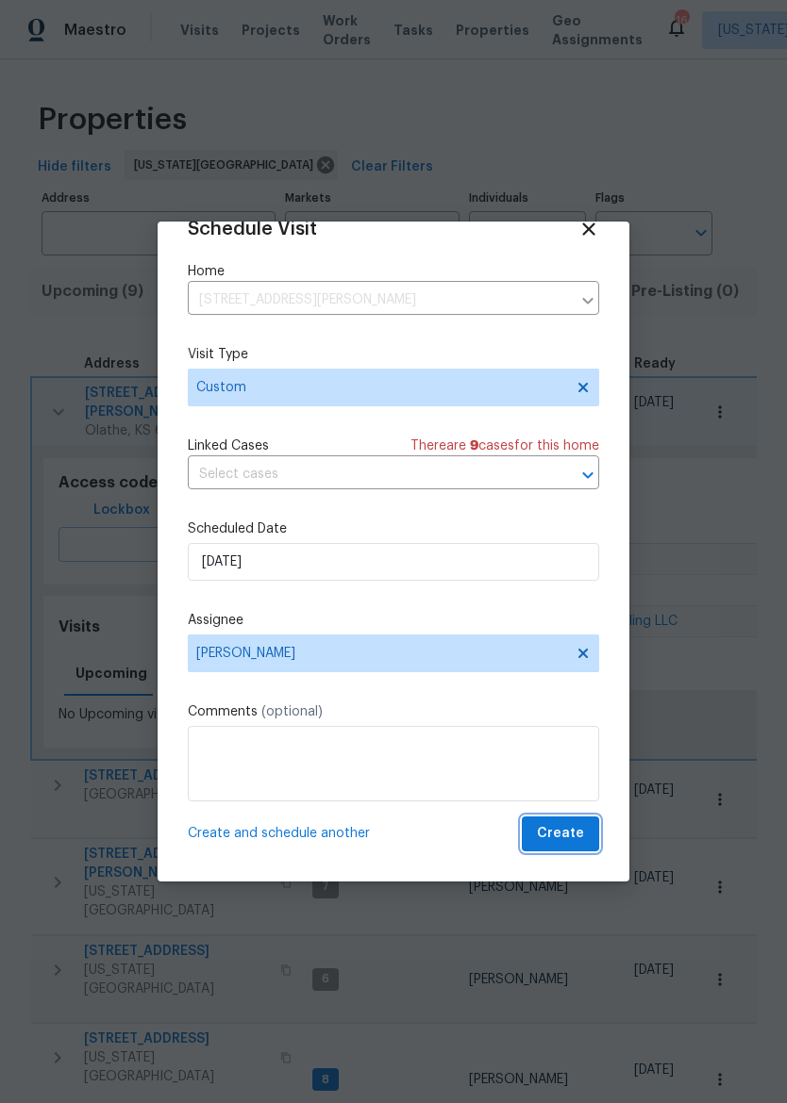
click at [575, 830] on span "Create" at bounding box center [560, 834] width 47 height 24
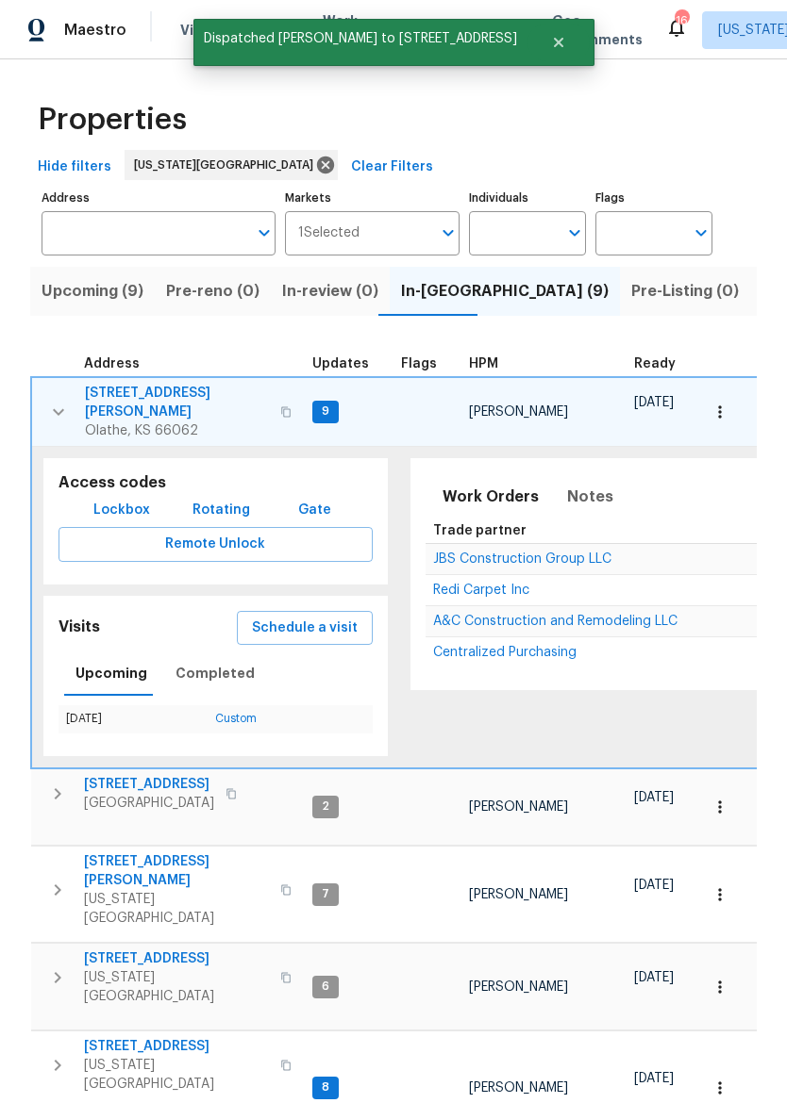
click at [41, 403] on button "button" at bounding box center [59, 412] width 38 height 57
